Goal: Information Seeking & Learning: Check status

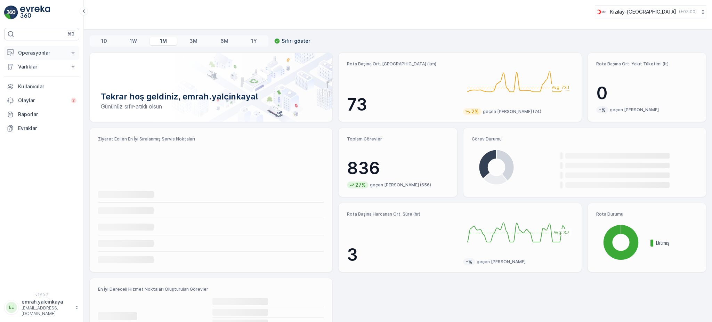
click at [31, 56] on p "Operasyonlar" at bounding box center [41, 52] width 47 height 7
click at [45, 85] on p "Rotalar & Görevler" at bounding box center [39, 84] width 43 height 7
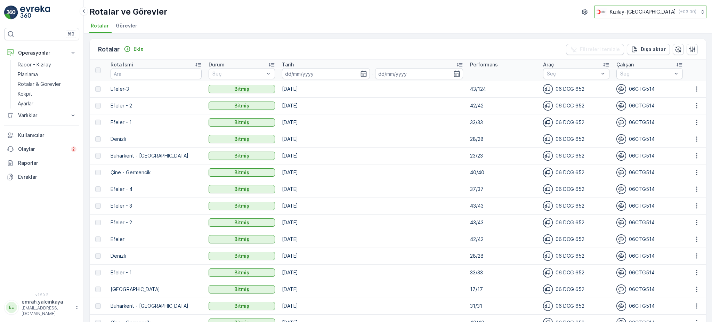
click at [684, 11] on p "( +03:00 )" at bounding box center [688, 12] width 18 height 6
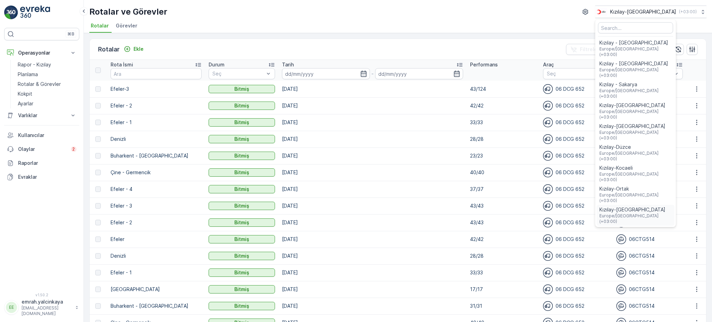
click at [671, 206] on span "Kızılay-[GEOGRAPHIC_DATA]" at bounding box center [635, 209] width 72 height 7
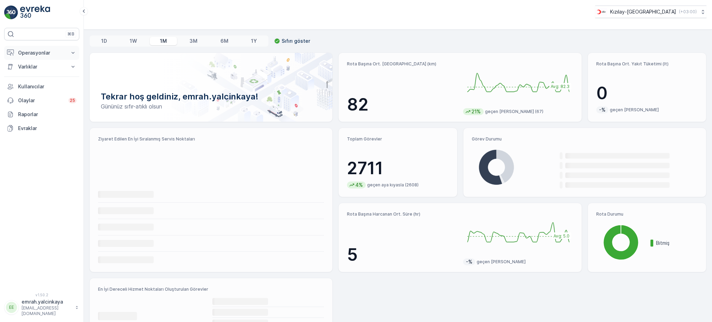
click at [28, 52] on p "Operasyonlar" at bounding box center [41, 52] width 47 height 7
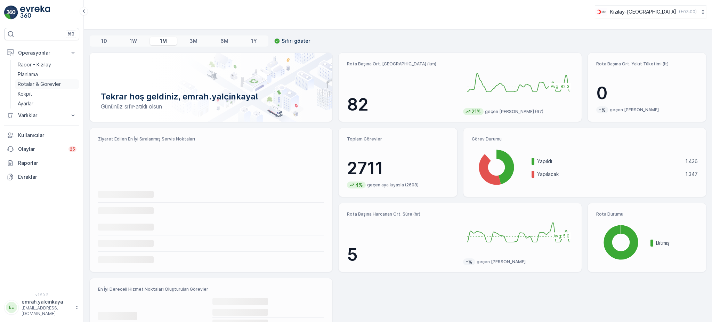
click at [42, 87] on p "Rotalar & Görevler" at bounding box center [39, 84] width 43 height 7
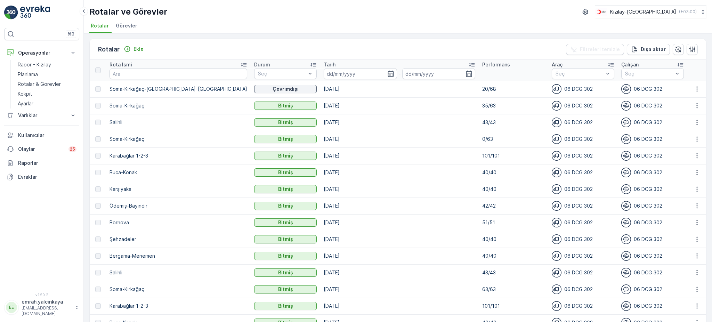
click at [166, 94] on td "Soma-Kırkağaç-[GEOGRAPHIC_DATA]-[GEOGRAPHIC_DATA]" at bounding box center [178, 89] width 145 height 17
click at [696, 89] on icon "button" at bounding box center [697, 89] width 7 height 7
click at [691, 108] on span "Rota Takibini Görüntüle" at bounding box center [681, 108] width 55 height 7
click at [694, 88] on icon "button" at bounding box center [697, 89] width 7 height 7
click at [695, 98] on span "Daha fazla ayrıntı görün" at bounding box center [681, 98] width 55 height 7
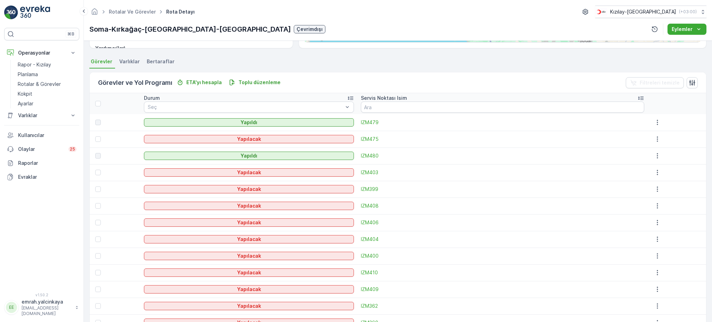
scroll to position [139, 0]
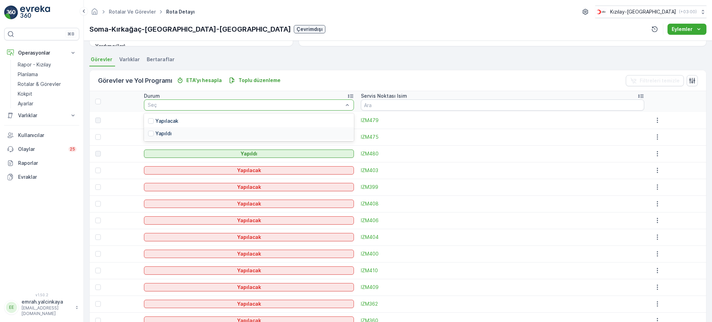
click at [164, 132] on p "Yapıldı" at bounding box center [163, 133] width 16 height 7
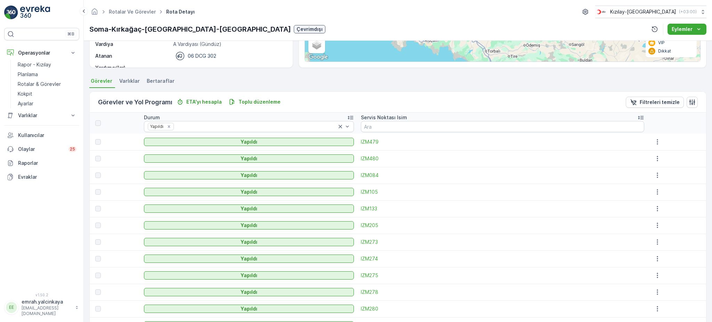
scroll to position [106, 0]
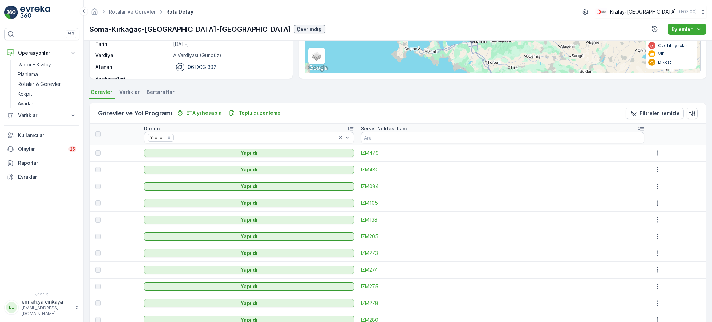
click at [638, 130] on icon at bounding box center [641, 128] width 6 height 3
click at [654, 152] on icon "button" at bounding box center [657, 152] width 7 height 7
click at [673, 145] on td at bounding box center [677, 153] width 58 height 17
click at [654, 171] on icon "button" at bounding box center [657, 169] width 7 height 7
click at [685, 160] on td at bounding box center [677, 153] width 58 height 17
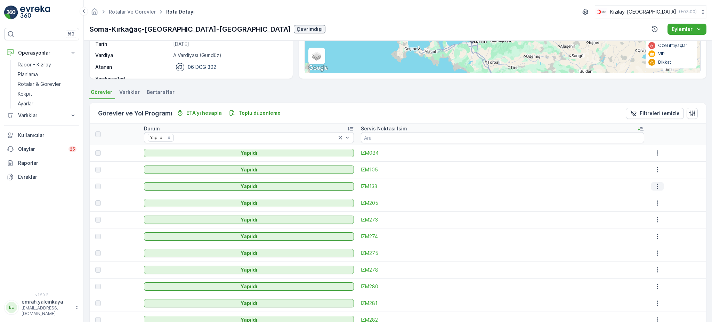
click at [654, 186] on icon "button" at bounding box center [657, 186] width 7 height 7
click at [683, 168] on div at bounding box center [677, 169] width 52 height 8
click at [654, 202] on icon "button" at bounding box center [657, 203] width 7 height 7
click at [688, 191] on td at bounding box center [677, 186] width 58 height 17
click at [654, 220] on icon "button" at bounding box center [657, 219] width 7 height 7
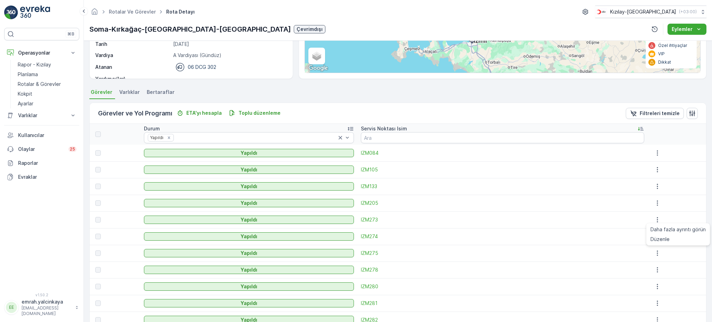
click at [679, 183] on div at bounding box center [677, 186] width 52 height 8
click at [654, 237] on icon "button" at bounding box center [657, 236] width 7 height 7
click at [677, 182] on div at bounding box center [677, 186] width 52 height 8
click at [654, 252] on icon "button" at bounding box center [657, 253] width 7 height 7
click at [680, 201] on div at bounding box center [677, 203] width 52 height 8
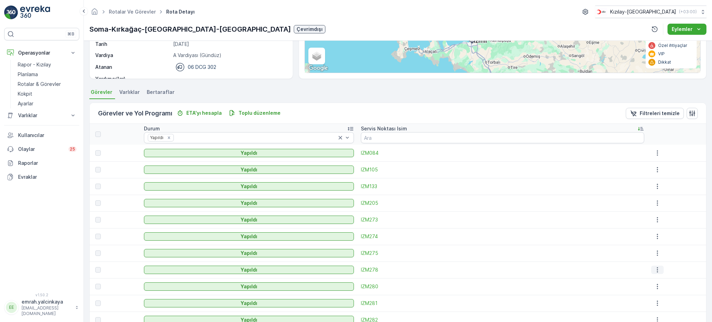
click at [653, 273] on button "button" at bounding box center [657, 270] width 13 height 8
click at [690, 219] on div at bounding box center [677, 220] width 52 height 8
click at [651, 290] on button "button" at bounding box center [657, 286] width 13 height 8
click at [686, 216] on div at bounding box center [677, 220] width 52 height 8
click at [654, 302] on icon "button" at bounding box center [657, 303] width 7 height 7
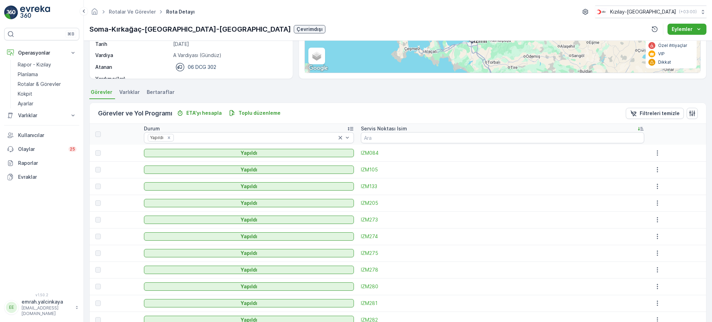
drag, startPoint x: 705, startPoint y: 210, endPoint x: 665, endPoint y: 297, distance: 95.5
click at [704, 210] on div "Ayrıntılar Operasyon Kıyafet Toplama Başlangıç Zamanı 06:00 Bitiş Zamanı 20:00 …" at bounding box center [398, 181] width 628 height 281
drag, startPoint x: 690, startPoint y: 240, endPoint x: 710, endPoint y: 251, distance: 22.4
click at [691, 240] on div at bounding box center [677, 236] width 52 height 8
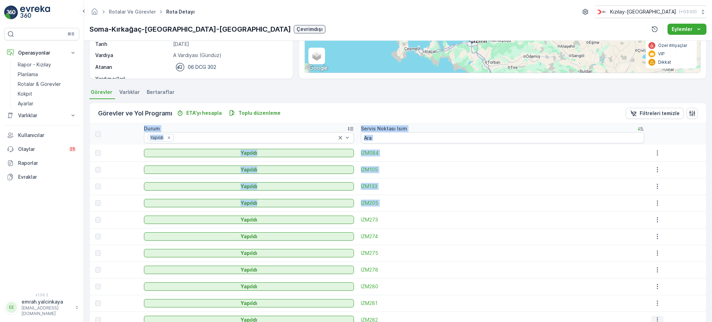
click at [656, 318] on icon "button" at bounding box center [657, 319] width 7 height 7
click at [710, 180] on div "Ayrıntılar Operasyon Kıyafet Toplama Başlangıç Zamanı 06:00 Bitiş Zamanı 20:00 …" at bounding box center [398, 181] width 628 height 281
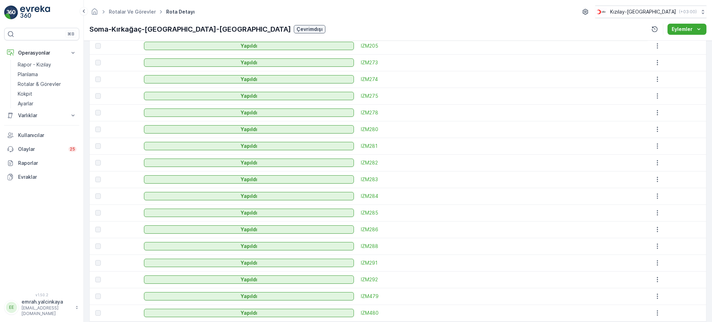
scroll to position [292, 0]
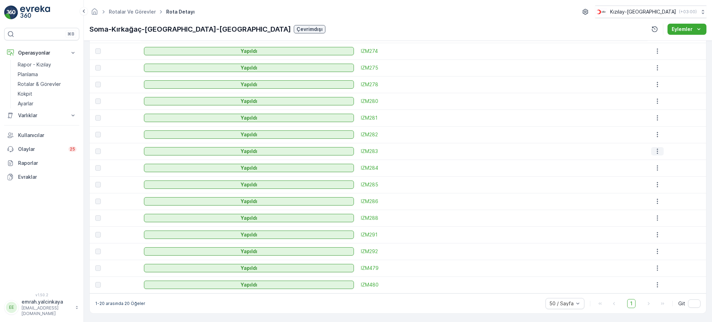
click at [654, 154] on icon "button" at bounding box center [657, 151] width 7 height 7
click at [689, 147] on div at bounding box center [677, 151] width 52 height 8
click at [657, 168] on icon "button" at bounding box center [657, 167] width 1 height 5
click at [693, 164] on div at bounding box center [677, 168] width 52 height 8
click at [654, 185] on icon "button" at bounding box center [657, 184] width 7 height 7
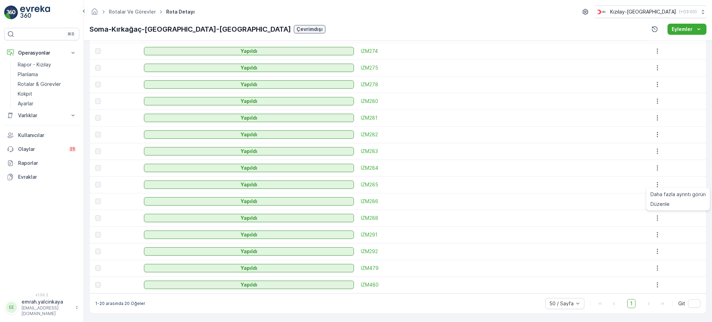
click at [680, 178] on td at bounding box center [677, 184] width 58 height 17
click at [654, 202] on icon "button" at bounding box center [657, 201] width 7 height 7
click at [680, 192] on td at bounding box center [677, 184] width 58 height 17
click at [654, 217] on icon "button" at bounding box center [657, 218] width 7 height 7
click at [665, 148] on div at bounding box center [677, 151] width 52 height 8
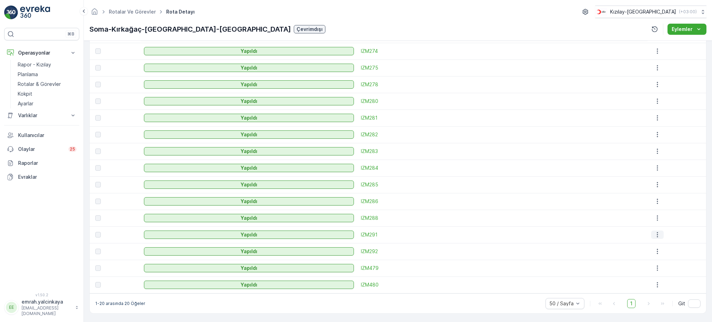
click at [657, 236] on icon "button" at bounding box center [657, 234] width 1 height 5
click at [676, 171] on div at bounding box center [677, 168] width 52 height 8
click at [654, 252] on icon "button" at bounding box center [657, 251] width 7 height 7
click at [670, 179] on td at bounding box center [677, 184] width 58 height 17
click at [656, 269] on icon "button" at bounding box center [657, 268] width 7 height 7
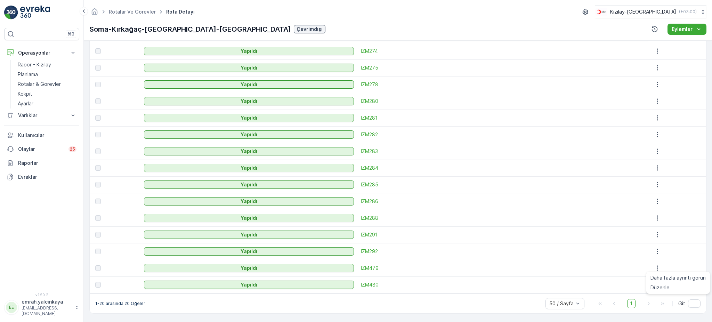
click at [681, 192] on td at bounding box center [677, 184] width 58 height 17
click at [655, 284] on icon "button" at bounding box center [657, 284] width 7 height 7
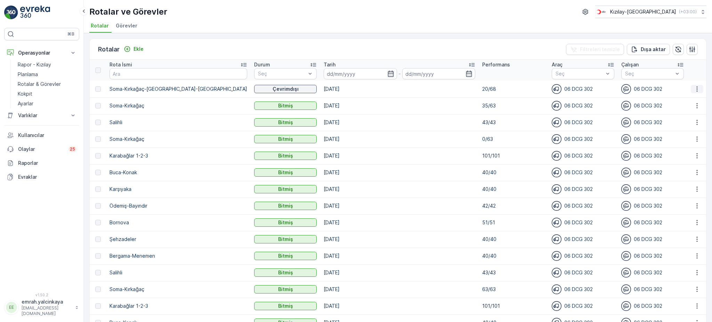
click at [694, 86] on icon "button" at bounding box center [697, 89] width 7 height 7
click at [688, 107] on span "Rota Takibini Görüntüle" at bounding box center [681, 108] width 55 height 7
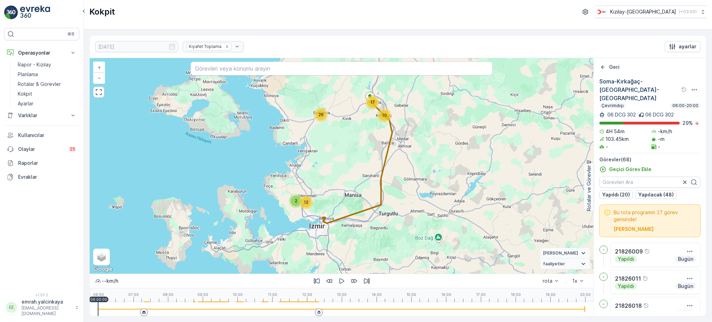
drag, startPoint x: 136, startPoint y: 311, endPoint x: 152, endPoint y: 318, distance: 17.3
click at [137, 311] on div at bounding box center [341, 309] width 487 height 14
click at [340, 282] on icon "button" at bounding box center [341, 280] width 5 height 5
click at [145, 313] on icon at bounding box center [144, 311] width 3 height 3
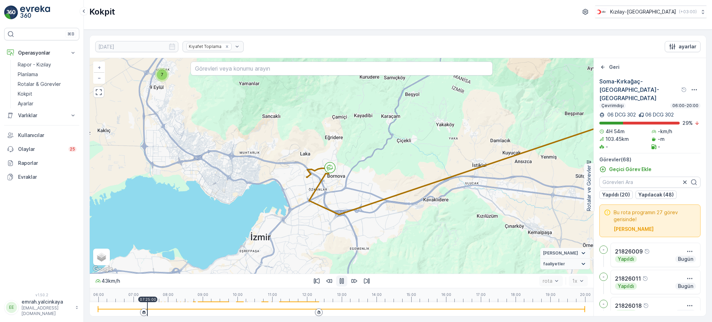
click at [243, 308] on div at bounding box center [341, 309] width 487 height 14
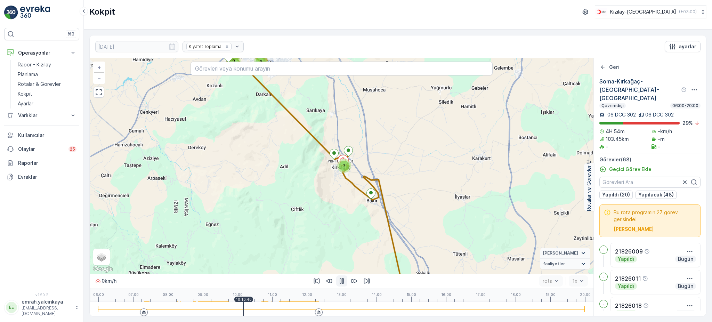
click at [227, 309] on div at bounding box center [341, 309] width 487 height 1
click at [218, 310] on div at bounding box center [341, 309] width 487 height 14
click at [183, 308] on div at bounding box center [341, 309] width 487 height 14
click at [172, 308] on div at bounding box center [341, 309] width 487 height 14
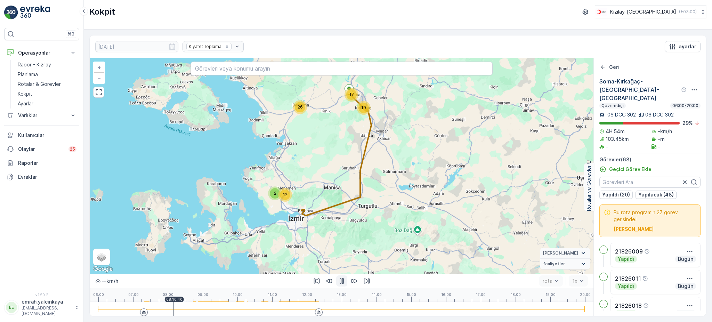
drag, startPoint x: 382, startPoint y: 224, endPoint x: 403, endPoint y: 157, distance: 70.1
click at [403, 157] on div "26 17 10 2 12 + − Uydu Yol haritası Arazi Karışık Leaflet Klavye kısayolları Ha…" at bounding box center [342, 166] width 504 height 216
click at [184, 307] on div at bounding box center [341, 309] width 487 height 14
click at [196, 307] on div at bounding box center [341, 309] width 487 height 14
click at [207, 308] on div at bounding box center [341, 309] width 487 height 14
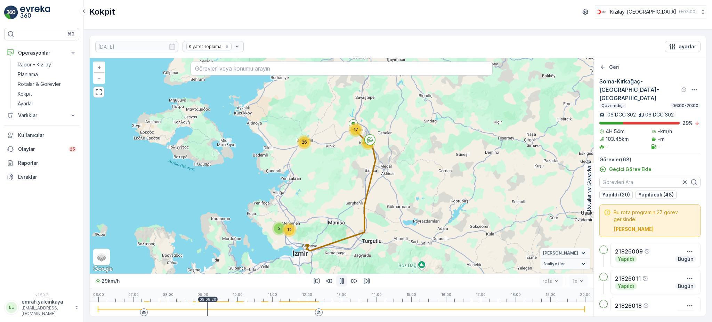
drag, startPoint x: 378, startPoint y: 169, endPoint x: 382, endPoint y: 213, distance: 44.0
click at [382, 213] on div "26 17 10 2 12 + − Uydu Yol haritası Arazi Karışık Leaflet Klavye kısayolları Ha…" at bounding box center [342, 166] width 504 height 216
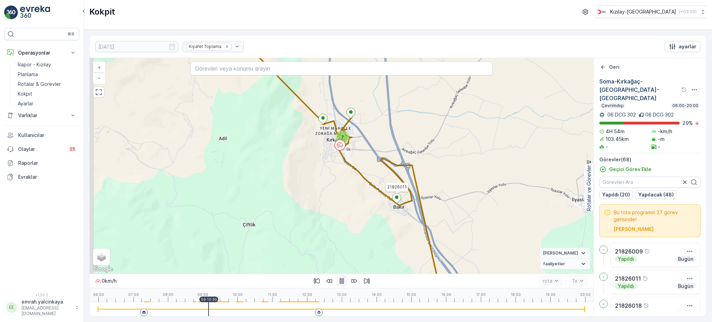
drag, startPoint x: 344, startPoint y: 185, endPoint x: 359, endPoint y: 192, distance: 16.6
click at [359, 192] on div "3 3 4 2 3 10 3 4 2 6 7 2 4 21826011 + − Uydu Yol haritası Arazi Karışık Leaflet…" at bounding box center [342, 166] width 504 height 216
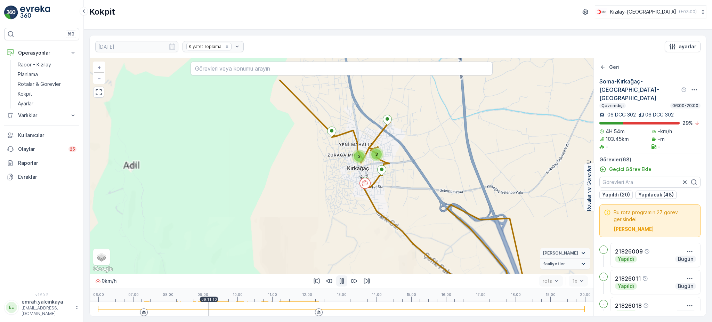
drag, startPoint x: 366, startPoint y: 156, endPoint x: 395, endPoint y: 216, distance: 66.1
click at [395, 216] on div "3 2 2 2 2 3 2 3 3 2 3 3 3 3 2 2 21826011 + − Uydu Yol haritası Arazi Karışık Le…" at bounding box center [342, 166] width 504 height 216
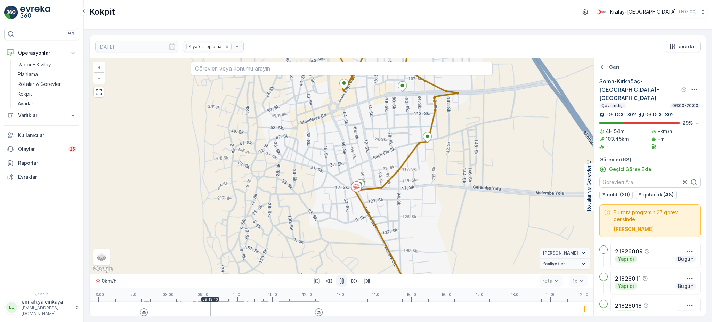
drag, startPoint x: 347, startPoint y: 169, endPoint x: 410, endPoint y: 283, distance: 130.3
click at [410, 283] on div "21826011 + − Uydu Yol haritası Arazi Karışık Leaflet Klavye kısayolları Harita …" at bounding box center [342, 187] width 504 height 258
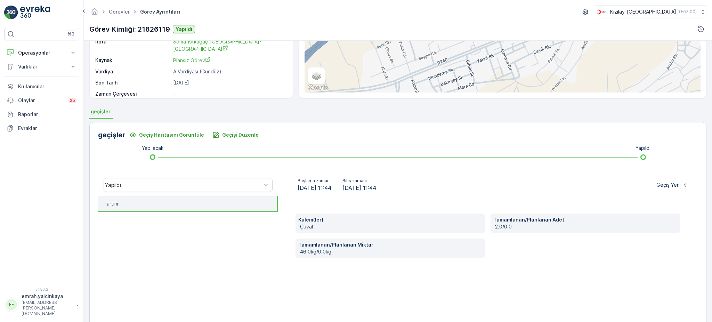
scroll to position [92, 0]
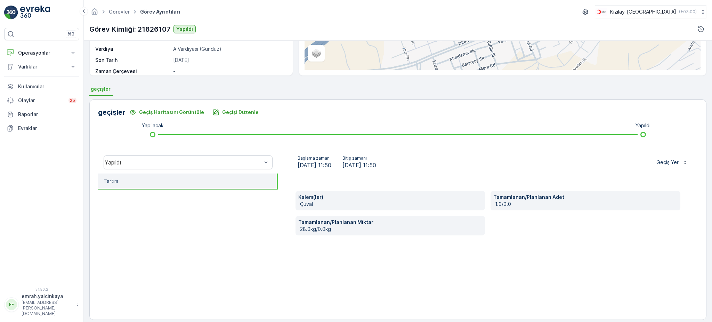
scroll to position [116, 0]
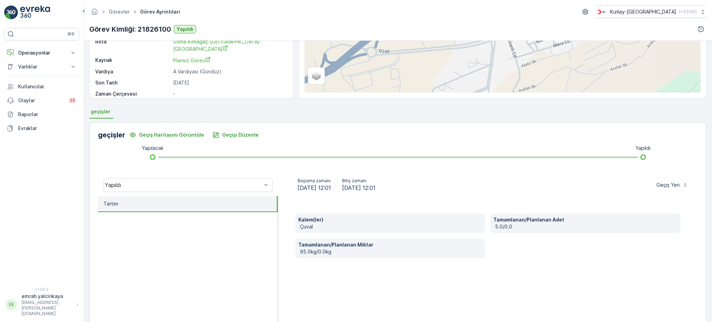
scroll to position [92, 0]
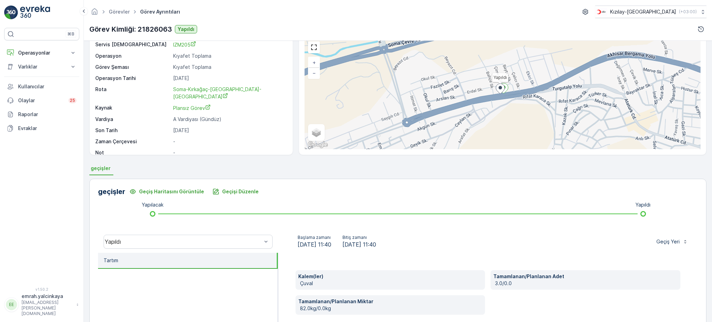
scroll to position [46, 0]
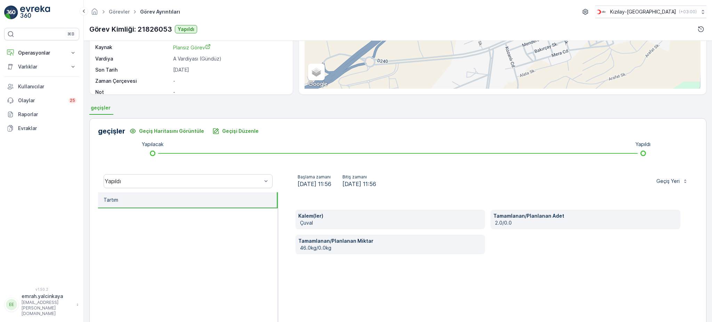
scroll to position [92, 0]
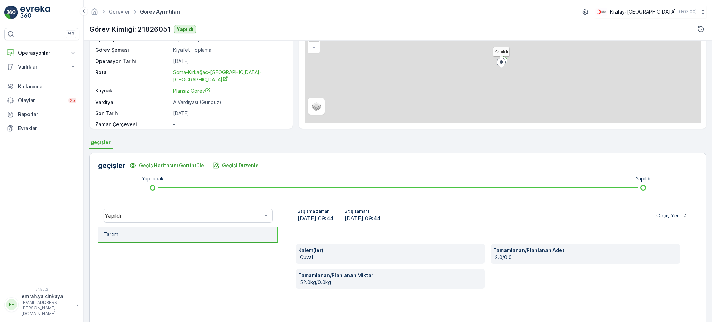
scroll to position [116, 0]
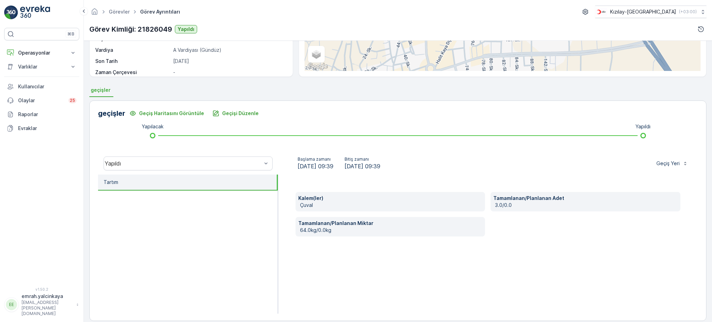
scroll to position [116, 0]
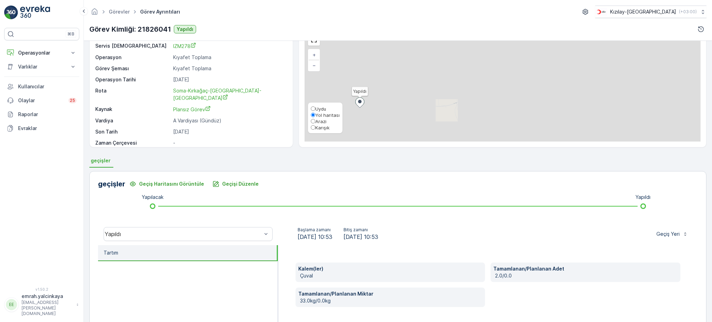
scroll to position [46, 0]
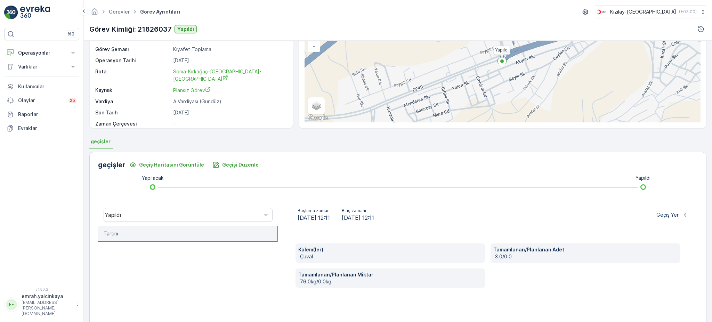
scroll to position [92, 0]
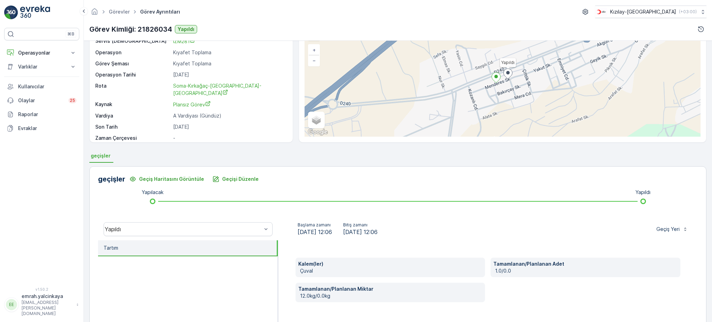
scroll to position [116, 0]
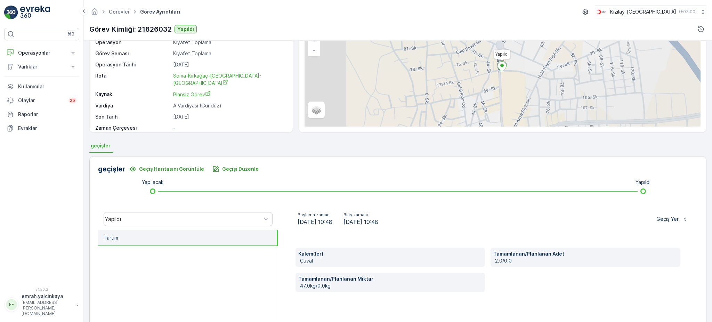
scroll to position [116, 0]
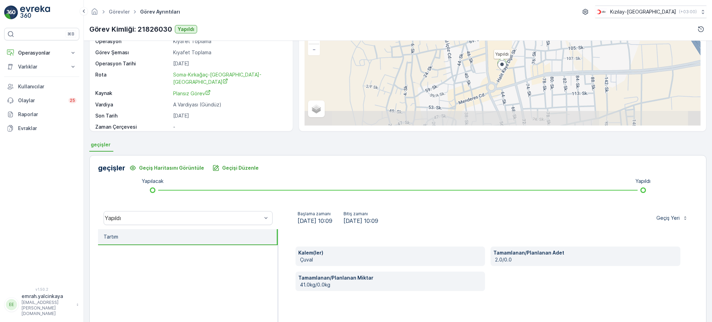
scroll to position [116, 0]
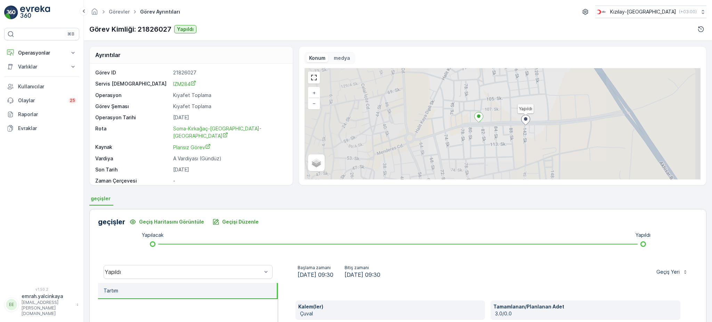
scroll to position [116, 0]
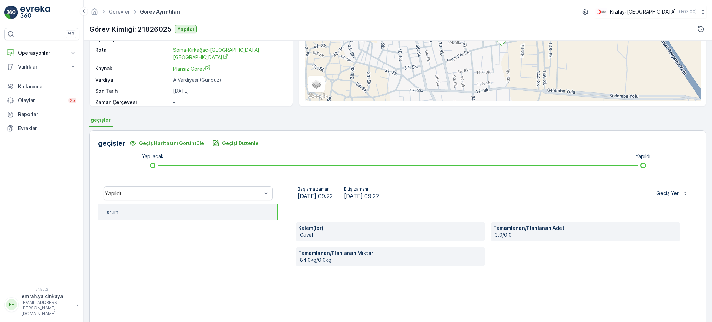
scroll to position [116, 0]
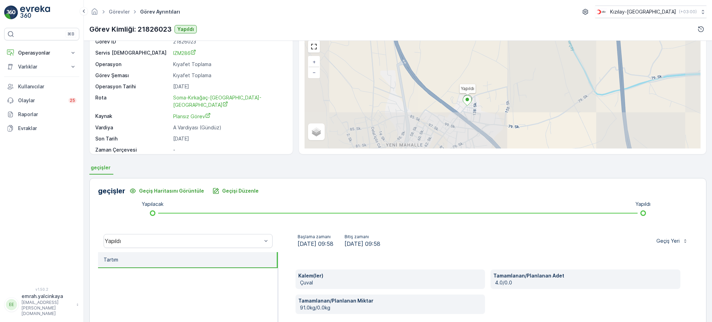
scroll to position [46, 0]
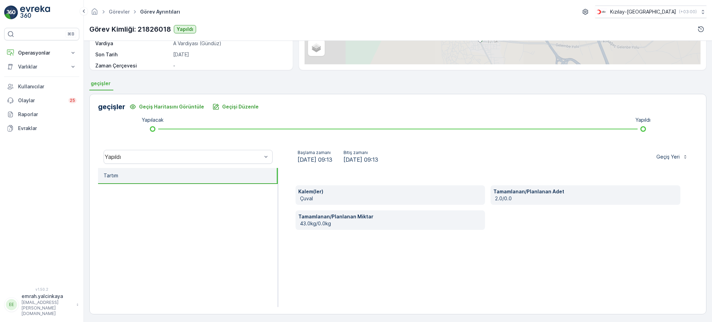
scroll to position [116, 0]
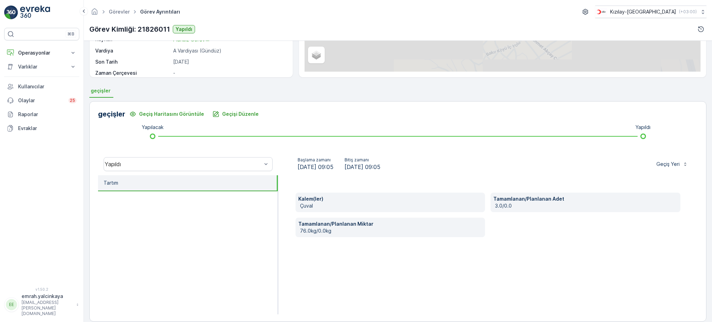
scroll to position [116, 0]
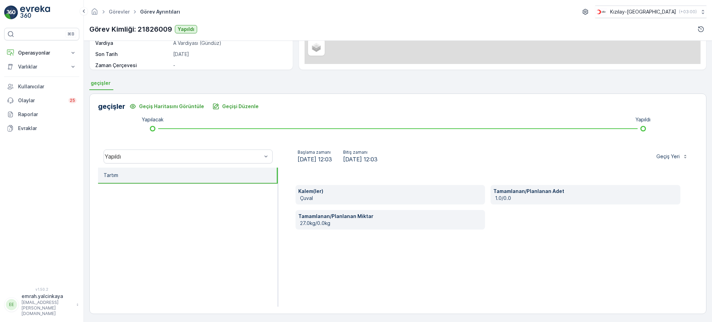
scroll to position [116, 0]
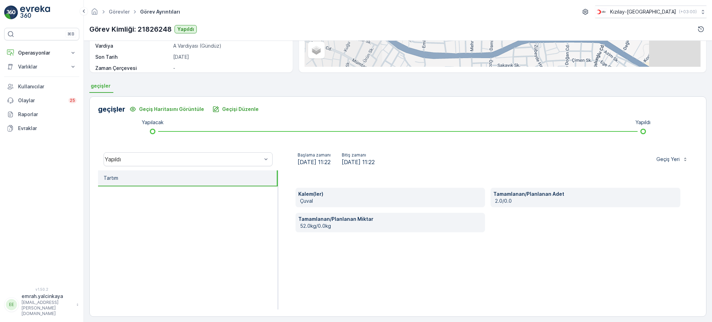
scroll to position [116, 0]
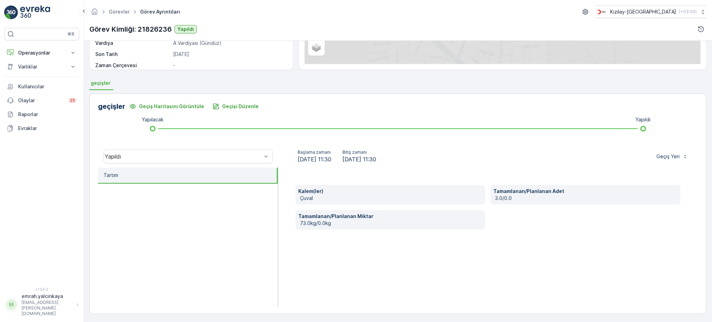
scroll to position [116, 0]
